Goal: Information Seeking & Learning: Learn about a topic

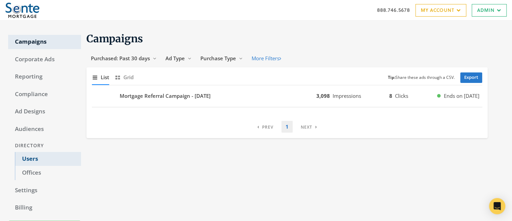
click at [30, 160] on link "Users" at bounding box center [48, 159] width 66 height 14
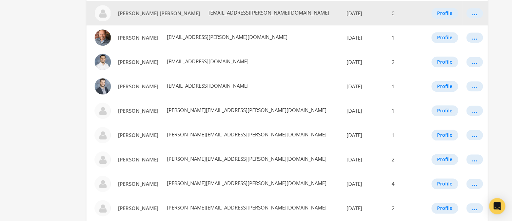
scroll to position [301, 0]
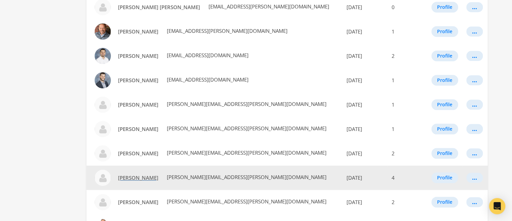
click at [136, 179] on span "[PERSON_NAME]" at bounding box center [138, 178] width 40 height 7
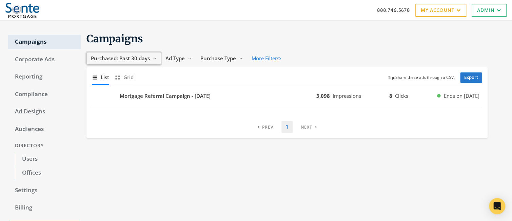
click at [115, 59] on span "Purchased: Past 30 days" at bounding box center [120, 58] width 59 height 7
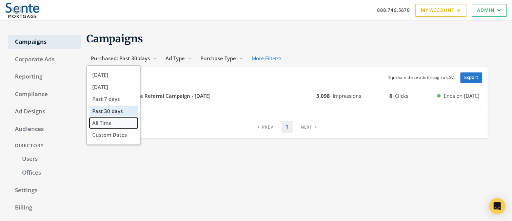
click at [116, 124] on button "All Time" at bounding box center [114, 123] width 48 height 11
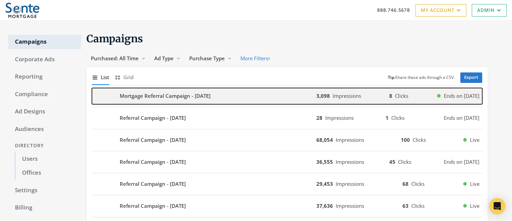
click at [156, 96] on b "Mortgage Referral Campaign - [DATE]" at bounding box center [165, 96] width 91 height 8
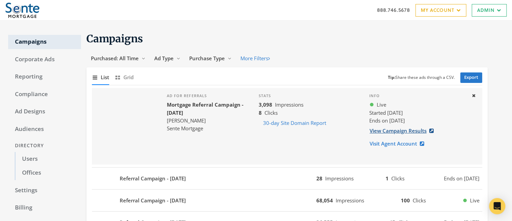
click at [394, 133] on link "View Campaign Results" at bounding box center [403, 131] width 69 height 13
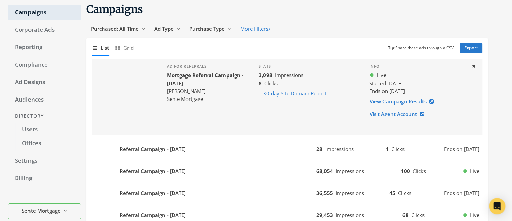
scroll to position [38, 0]
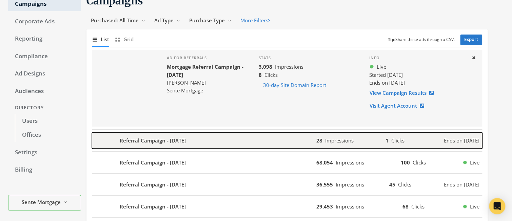
click at [179, 142] on b "Referral Campaign - [DATE]" at bounding box center [153, 141] width 66 height 8
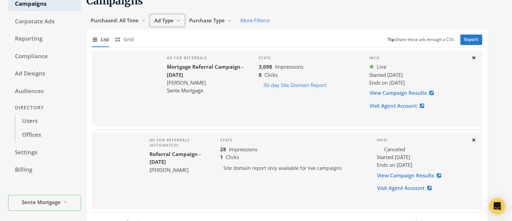
click at [163, 21] on span "Ad Type" at bounding box center [163, 20] width 19 height 7
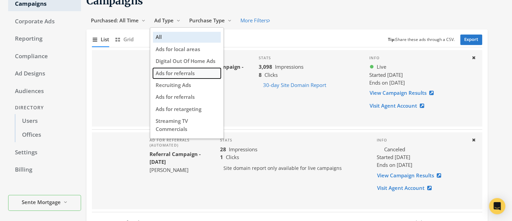
click at [192, 74] on span "Ads for referrals" at bounding box center [175, 73] width 39 height 7
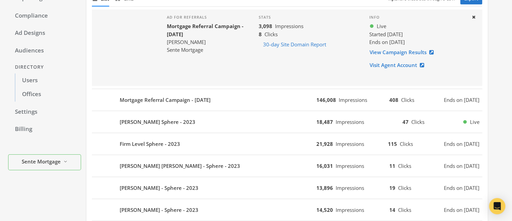
scroll to position [85, 0]
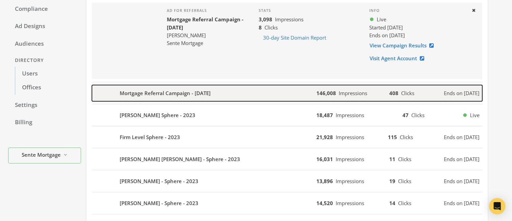
click at [203, 91] on b "Mortgage Referral Campaign - [DATE]" at bounding box center [165, 94] width 91 height 8
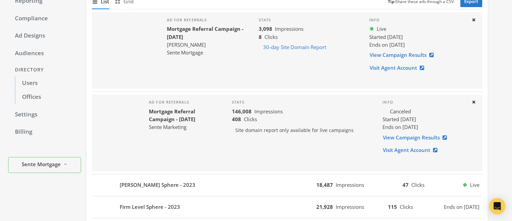
scroll to position [151, 0]
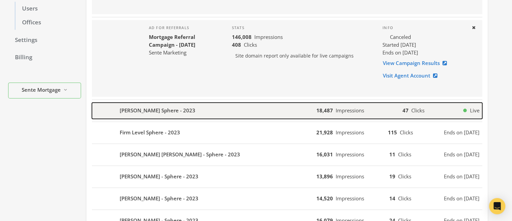
click at [192, 107] on div "[PERSON_NAME] Sphere - 2023" at bounding box center [204, 111] width 224 height 16
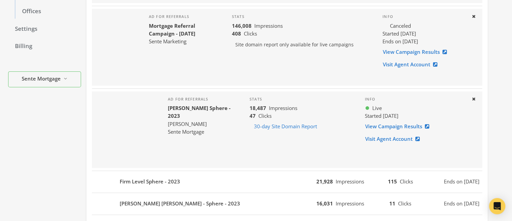
scroll to position [171, 0]
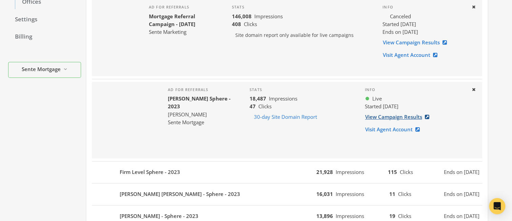
click at [400, 116] on link "View Campaign Results" at bounding box center [399, 117] width 69 height 13
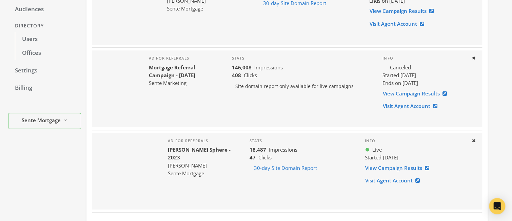
scroll to position [239, 0]
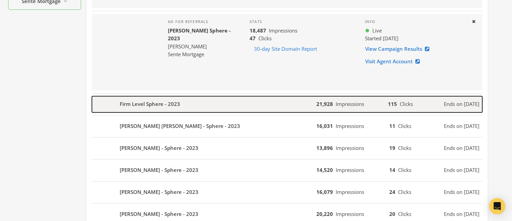
click at [158, 104] on b "Firm Level Sphere - 2023" at bounding box center [150, 104] width 60 height 8
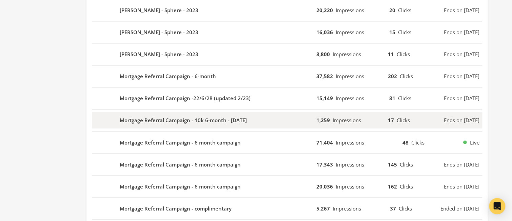
scroll to position [507, 0]
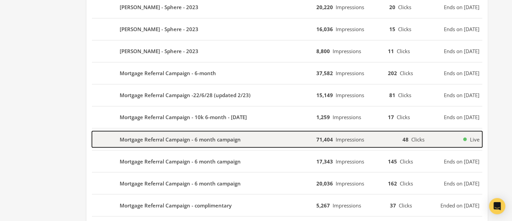
click at [201, 138] on b "Mortgage Referral Campaign - 6 month campaign" at bounding box center [180, 140] width 121 height 8
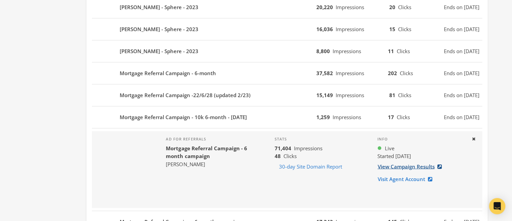
click at [398, 165] on link "View Campaign Results" at bounding box center [411, 166] width 69 height 13
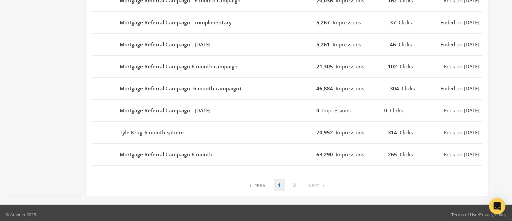
scroll to position [751, 0]
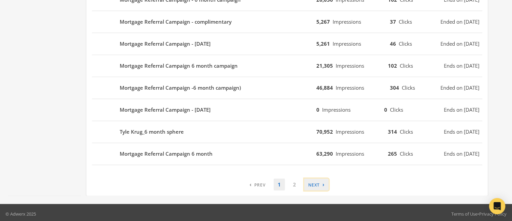
click at [313, 183] on link "› Next" at bounding box center [316, 185] width 24 height 12
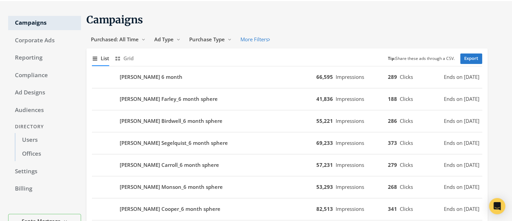
scroll to position [0, 0]
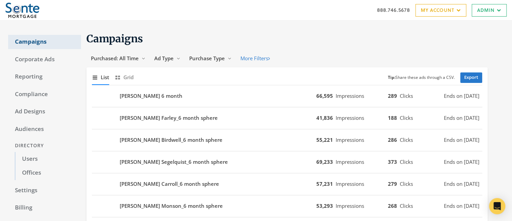
click at [27, 42] on link "Campaigns" at bounding box center [44, 42] width 73 height 14
click at [26, 42] on link "Campaigns" at bounding box center [44, 42] width 73 height 14
click at [169, 59] on span "Ad Type" at bounding box center [163, 58] width 19 height 7
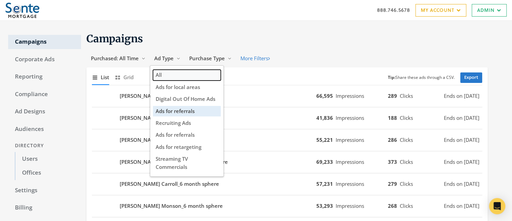
click at [164, 77] on button "All" at bounding box center [187, 75] width 68 height 11
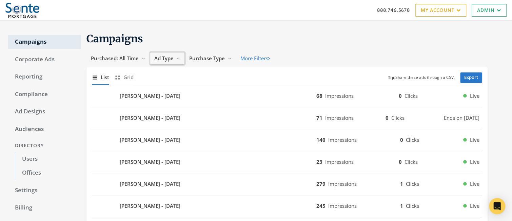
click at [166, 61] on span "Ad Type" at bounding box center [163, 58] width 19 height 7
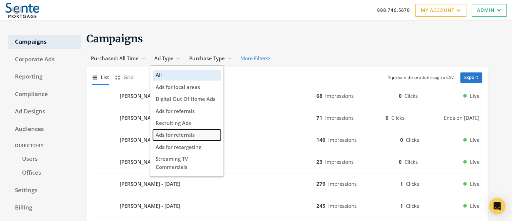
click at [184, 136] on span "Ads for referrals" at bounding box center [175, 135] width 39 height 7
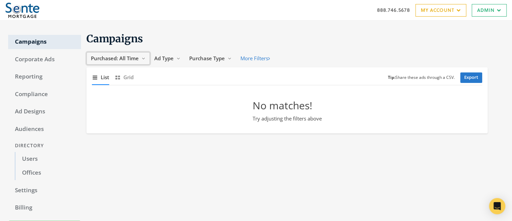
click at [124, 59] on span "Purchased: All Time" at bounding box center [115, 58] width 48 height 7
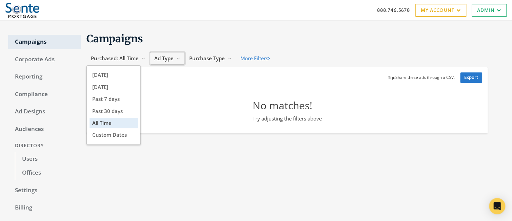
click at [170, 60] on span "Ad Type" at bounding box center [163, 58] width 19 height 7
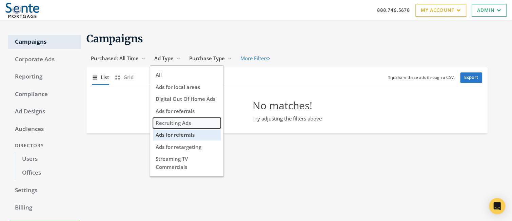
click at [185, 124] on span "Recruiting Ads" at bounding box center [173, 123] width 35 height 7
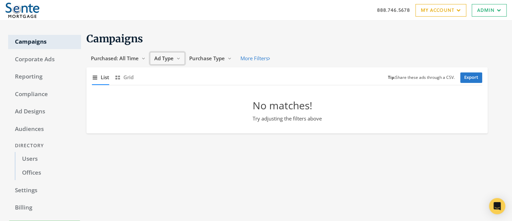
click at [170, 58] on span "Ad Type" at bounding box center [163, 58] width 19 height 7
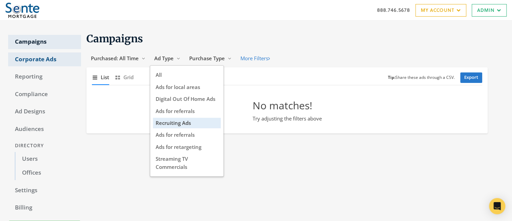
click at [26, 56] on link "Corporate Ads" at bounding box center [44, 60] width 73 height 14
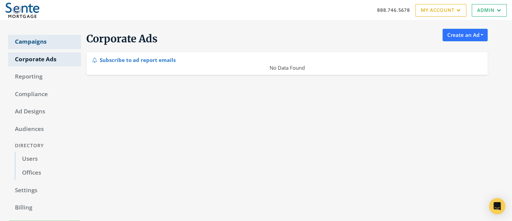
click at [29, 39] on link "Campaigns" at bounding box center [44, 42] width 73 height 14
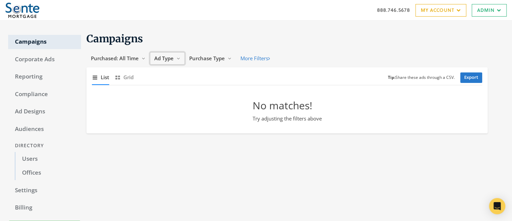
click at [165, 61] on span "Ad Type" at bounding box center [163, 58] width 19 height 7
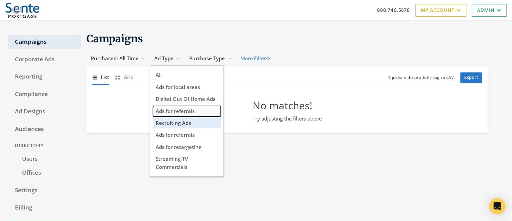
click at [182, 111] on span "Ads for referrals" at bounding box center [175, 111] width 39 height 7
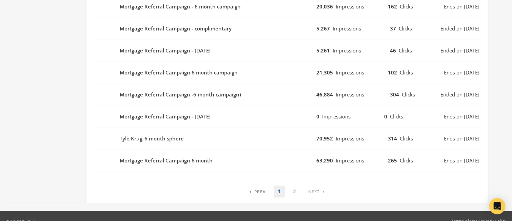
scroll to position [450, 0]
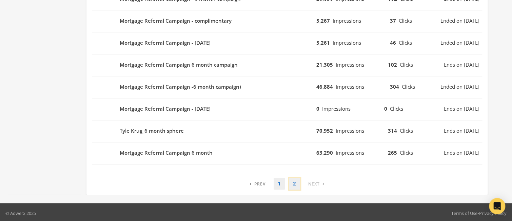
click at [294, 182] on link "2" at bounding box center [294, 184] width 11 height 12
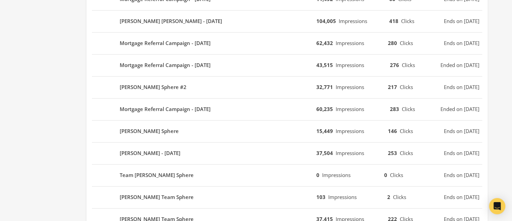
scroll to position [428, 0]
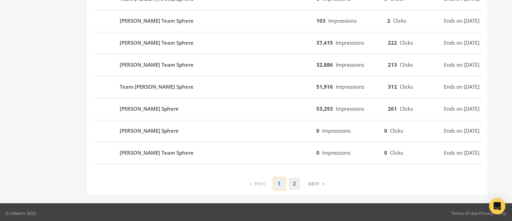
click at [278, 181] on link "1" at bounding box center [279, 184] width 11 height 12
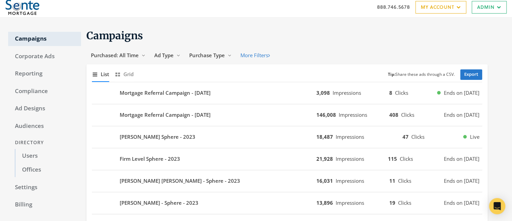
scroll to position [0, 0]
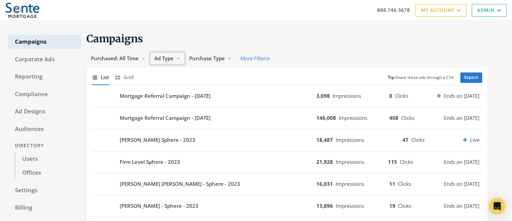
click at [172, 58] on span "Ad Type" at bounding box center [163, 58] width 19 height 7
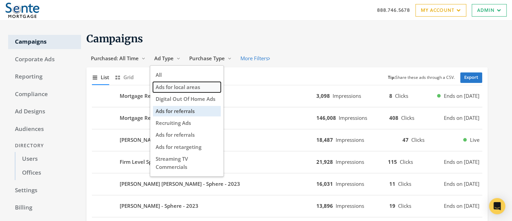
click at [184, 85] on span "Ads for local areas" at bounding box center [178, 87] width 44 height 7
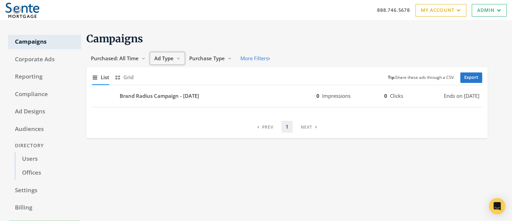
click at [167, 59] on span "Ad Type" at bounding box center [163, 58] width 19 height 7
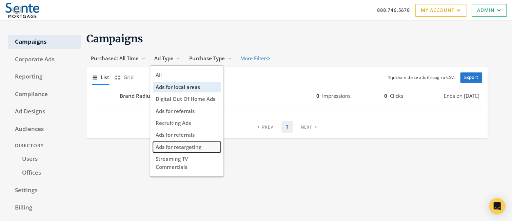
click at [180, 148] on span "Ads for retargeting" at bounding box center [179, 147] width 46 height 7
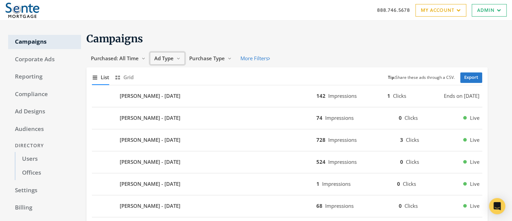
click at [169, 59] on span "Ad Type" at bounding box center [163, 58] width 19 height 7
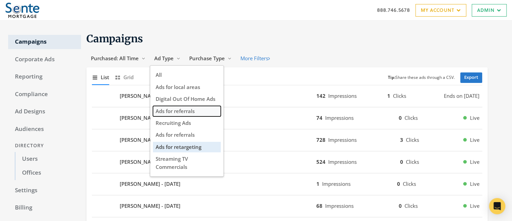
click at [178, 110] on span "Ads for referrals" at bounding box center [175, 111] width 39 height 7
